Goal: Task Accomplishment & Management: Use online tool/utility

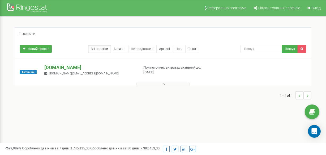
click at [57, 68] on p "[DOMAIN_NAME]" at bounding box center [89, 67] width 90 height 7
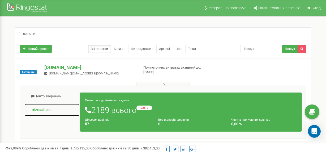
click at [41, 111] on link "Аналiтика" at bounding box center [52, 109] width 56 height 13
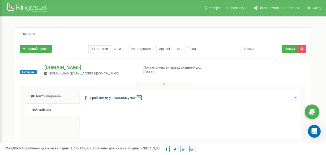
click at [97, 97] on link "Співробітники у реальному часі NEW" at bounding box center [113, 97] width 57 height 5
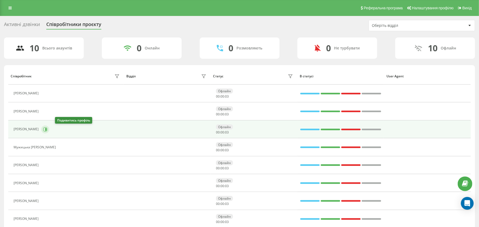
click at [49, 131] on button at bounding box center [45, 129] width 8 height 8
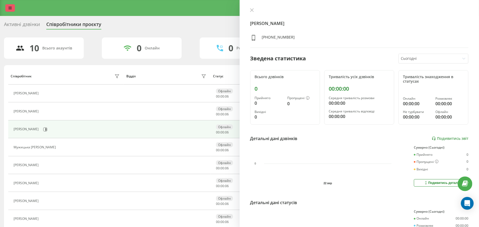
click at [12, 10] on link at bounding box center [10, 7] width 10 height 7
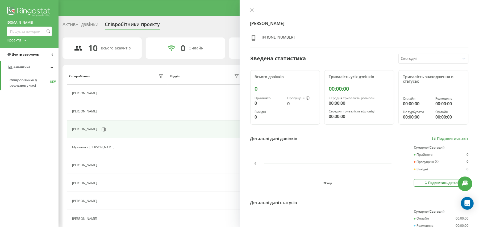
click at [38, 55] on span "Центр звернень" at bounding box center [25, 54] width 27 height 4
click at [28, 67] on span "Журнал дзвінків" at bounding box center [24, 67] width 28 height 5
